Goal: Check status: Check status

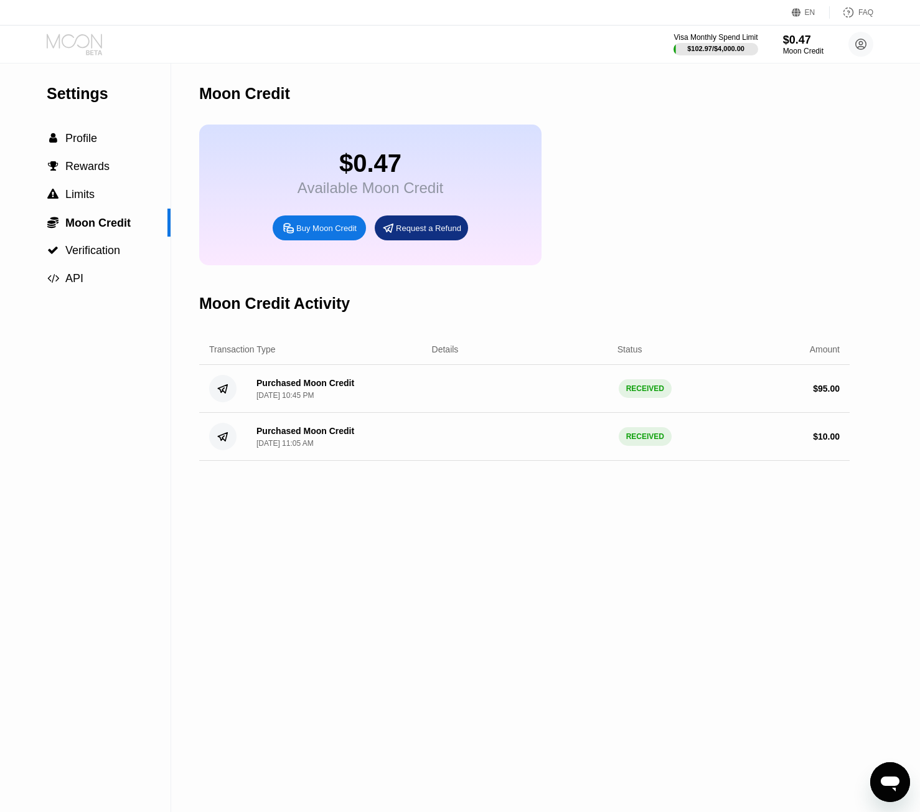
drag, startPoint x: 78, startPoint y: 44, endPoint x: 83, endPoint y: 92, distance: 47.6
click at [83, 92] on div "EN Language Select an item Save FAQ Visa Monthly Spend Limit $102.97 / $4,000.0…" at bounding box center [460, 406] width 920 height 812
click at [83, 92] on div "Settings" at bounding box center [109, 94] width 124 height 18
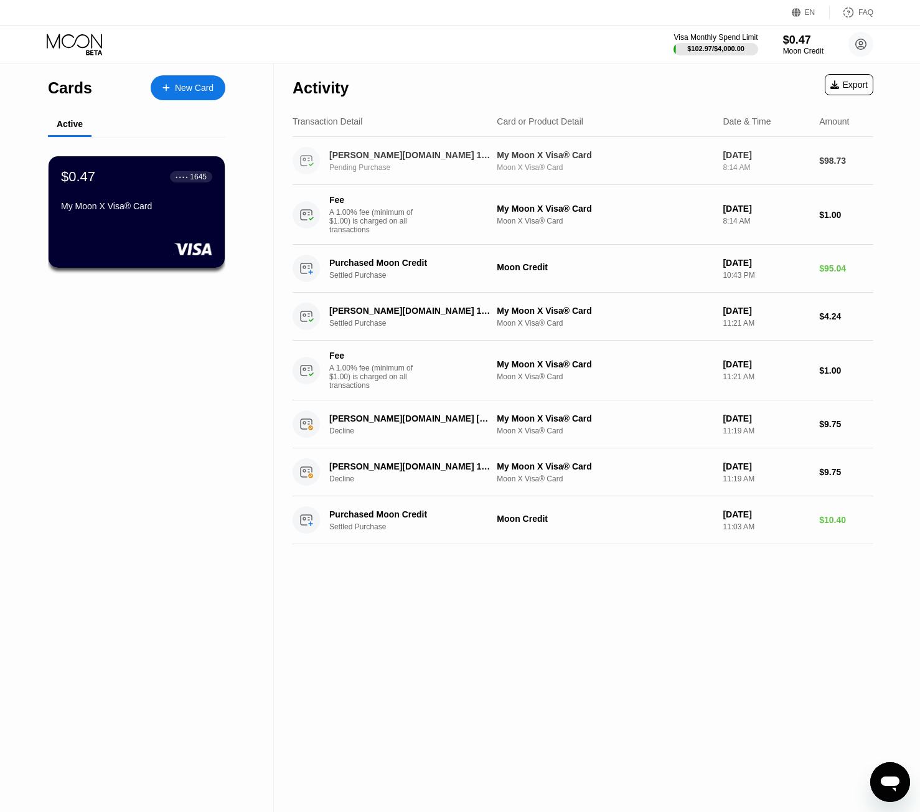
click at [707, 159] on div "My Moon X Visa® Card" at bounding box center [605, 155] width 216 height 10
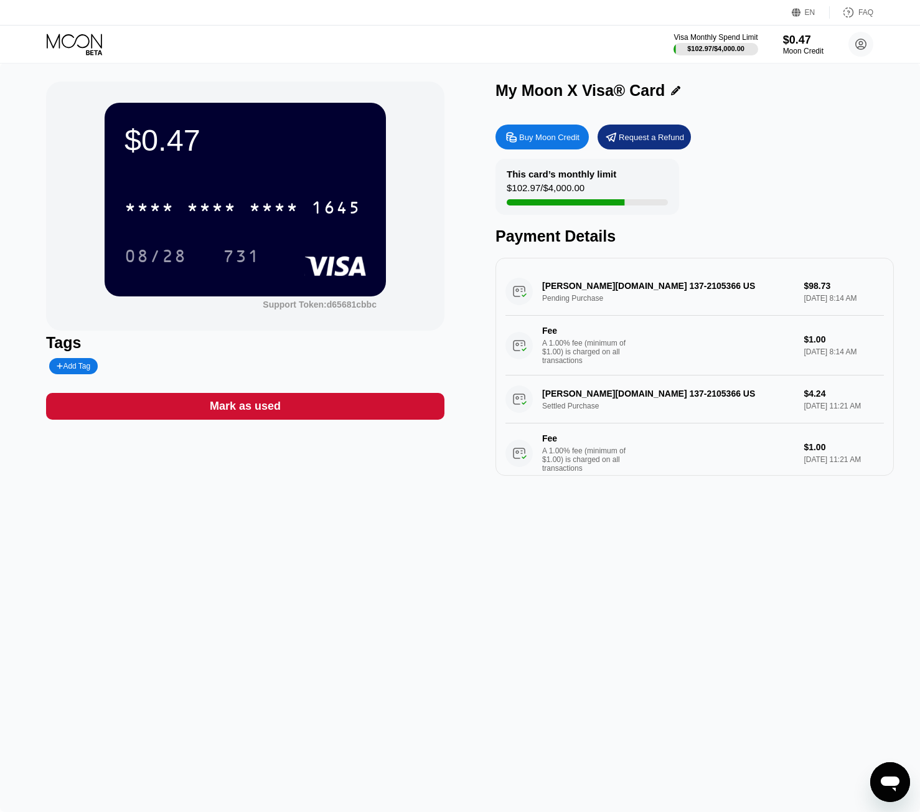
click at [431, 94] on div "$0.47 * * * * * * * * * * * * 1645 08/28 731 Support Token: d65681cbbc" at bounding box center [245, 206] width 399 height 249
click at [717, 304] on div "[PERSON_NAME][DOMAIN_NAME] 137-2105366 US Pending Purchase $98.73 [DATE] 8:14 A…" at bounding box center [695, 322] width 379 height 108
click at [611, 297] on div "[PERSON_NAME][DOMAIN_NAME] 137-2105366 US Pending Purchase $98.73 [DATE] 8:14 A…" at bounding box center [695, 322] width 379 height 108
click at [613, 285] on div "[PERSON_NAME][DOMAIN_NAME] 137-2105366 US Pending Purchase $98.73 [DATE] 8:14 A…" at bounding box center [695, 322] width 379 height 108
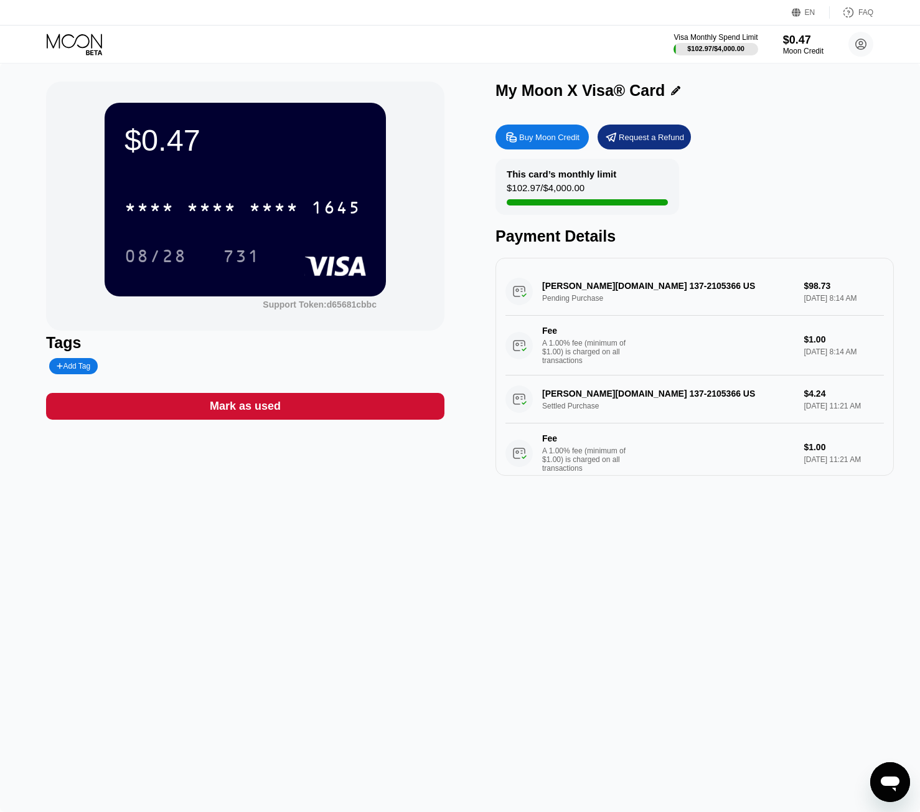
drag, startPoint x: 659, startPoint y: 291, endPoint x: 671, endPoint y: 291, distance: 11.8
click at [659, 291] on div "[PERSON_NAME][DOMAIN_NAME] 137-2105366 US Pending Purchase $98.73 [DATE] 8:14 A…" at bounding box center [695, 322] width 379 height 108
click at [739, 291] on div "[PERSON_NAME][DOMAIN_NAME] 137-2105366 US Pending Purchase $98.73 [DATE] 8:14 A…" at bounding box center [695, 322] width 379 height 108
click at [770, 292] on div "[PERSON_NAME][DOMAIN_NAME] 137-2105366 US Pending Purchase $98.73 [DATE] 8:14 A…" at bounding box center [695, 322] width 379 height 108
drag, startPoint x: 770, startPoint y: 292, endPoint x: 770, endPoint y: 306, distance: 13.7
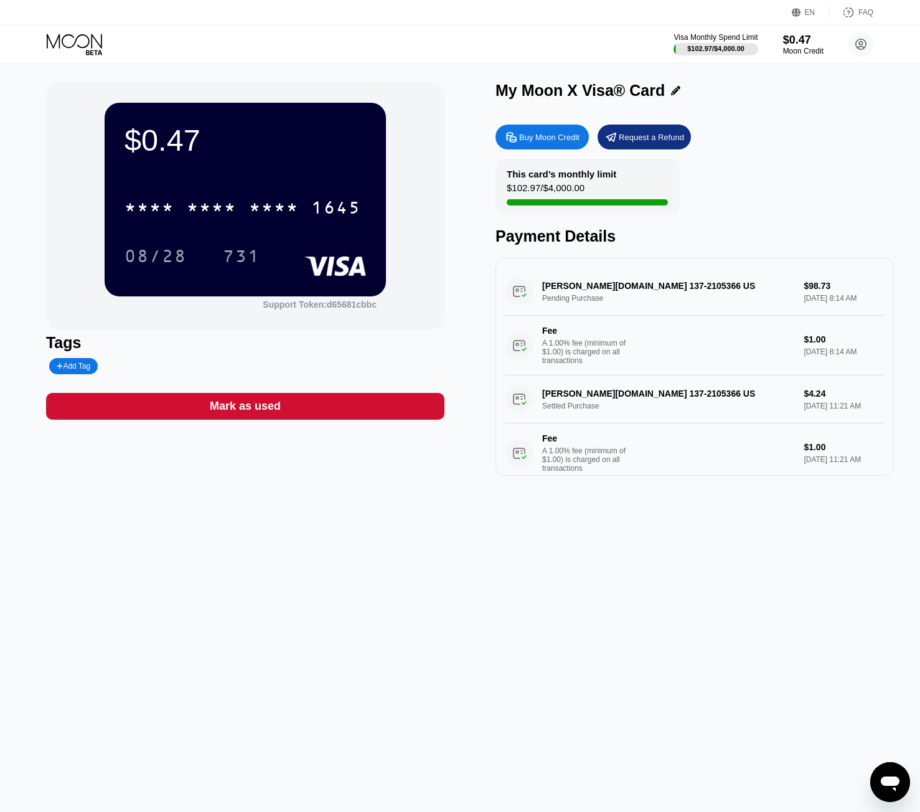
click at [770, 293] on div "[PERSON_NAME][DOMAIN_NAME] 137-2105366 US Pending Purchase $98.73 [DATE] 8:14 A…" at bounding box center [695, 322] width 379 height 108
drag, startPoint x: 771, startPoint y: 306, endPoint x: 818, endPoint y: 298, distance: 47.3
click at [791, 302] on div "[PERSON_NAME][DOMAIN_NAME] 137-2105366 US Pending Purchase $98.73 [DATE] 8:14 A…" at bounding box center [695, 322] width 379 height 108
click at [818, 298] on div "[PERSON_NAME][DOMAIN_NAME] 137-2105366 US Pending Purchase $98.73 [DATE] 8:14 A…" at bounding box center [695, 322] width 379 height 108
click at [818, 296] on div "[PERSON_NAME][DOMAIN_NAME] 137-2105366 US Pending Purchase $98.73 [DATE] 8:14 A…" at bounding box center [695, 322] width 379 height 108
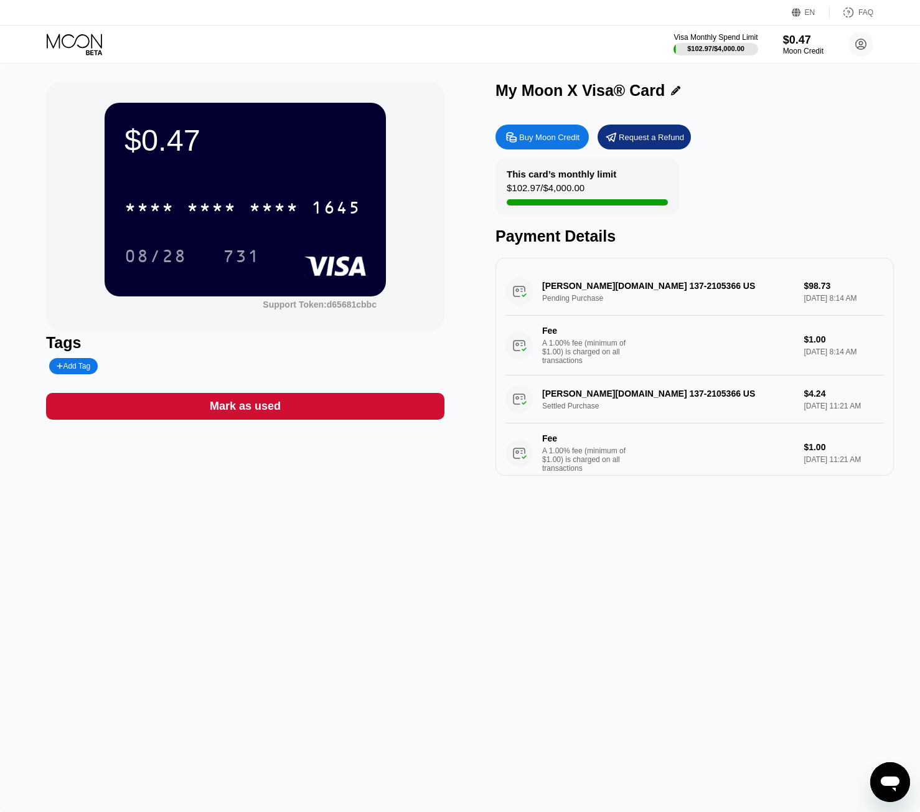
click at [651, 308] on div "[PERSON_NAME][DOMAIN_NAME] 137-2105366 US Pending Purchase $98.73 [DATE] 8:14 A…" at bounding box center [695, 322] width 379 height 108
click at [651, 307] on div "[PERSON_NAME][DOMAIN_NAME] 137-2105366 US Pending Purchase $98.73 [DATE] 8:14 A…" at bounding box center [695, 322] width 379 height 108
click at [692, 301] on div "[PERSON_NAME][DOMAIN_NAME] 137-2105366 US Pending Purchase $98.73 [DATE] 8:14 A…" at bounding box center [695, 322] width 379 height 108
click at [590, 293] on div "[PERSON_NAME][DOMAIN_NAME] 137-2105366 US Pending Purchase $98.73 [DATE] 8:14 A…" at bounding box center [695, 322] width 379 height 108
